Goal: Navigation & Orientation: Understand site structure

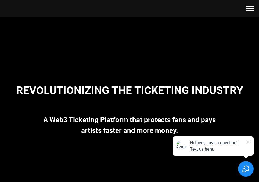
click at [252, 10] on button "Navigation menu" at bounding box center [250, 8] width 8 height 5
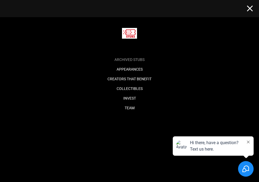
click at [139, 59] on link "Archived Stubs" at bounding box center [129, 59] width 30 height 4
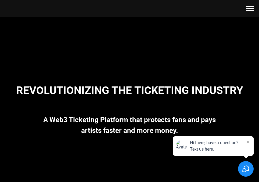
click at [250, 8] on span "Navigation menu" at bounding box center [250, 8] width 8 height 1
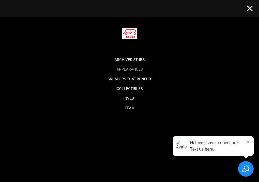
click at [138, 70] on link "Appearances" at bounding box center [129, 69] width 26 height 4
click at [130, 91] on link "Collectibles" at bounding box center [129, 88] width 26 height 4
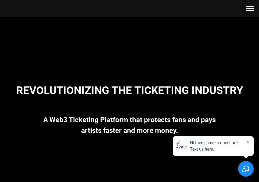
click at [252, 9] on button "Navigation menu" at bounding box center [250, 8] width 8 height 5
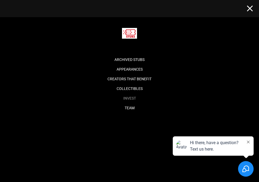
click at [129, 98] on link "Invest" at bounding box center [129, 98] width 13 height 4
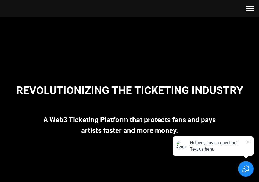
click at [246, 9] on button "Navigation menu" at bounding box center [250, 8] width 8 height 5
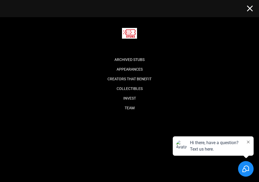
click at [250, 8] on span "Navigation menu" at bounding box center [249, 9] width 6 height 6
